Goal: Information Seeking & Learning: Learn about a topic

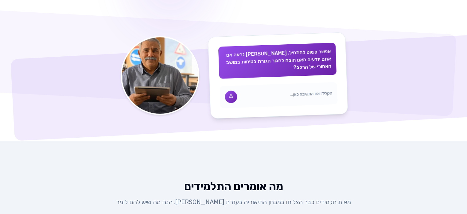
scroll to position [404, 0]
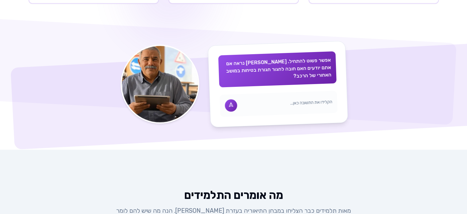
click at [406, 92] on div "אפשר פשוט להתחיל. [PERSON_NAME] נראה אם אתם יודעים האם חובה לחגור חגורת בטיחות …" at bounding box center [233, 84] width 467 height 82
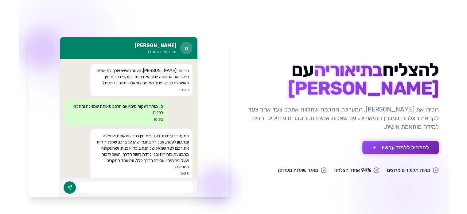
scroll to position [17, 0]
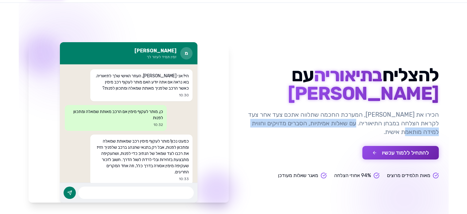
drag, startPoint x: 357, startPoint y: 125, endPoint x: 404, endPoint y: 135, distance: 48.2
click at [404, 135] on p "הכירו את [PERSON_NAME], המערכת החכמה שתלווה אתכם צעד אחר צעד לקראת הצלחה במבחן …" at bounding box center [339, 123] width 200 height 26
click at [400, 149] on button "להתחיל ללמוד עכשיו" at bounding box center [400, 153] width 76 height 14
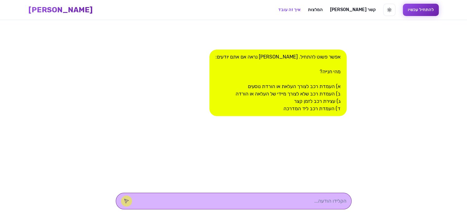
click at [278, 8] on link "איך זה עובד" at bounding box center [289, 10] width 22 height 6
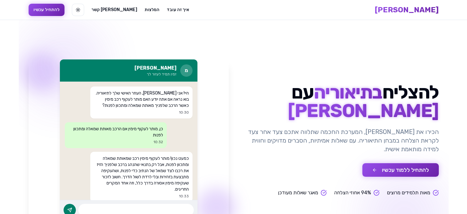
scroll to position [258, 0]
